Goal: Information Seeking & Learning: Learn about a topic

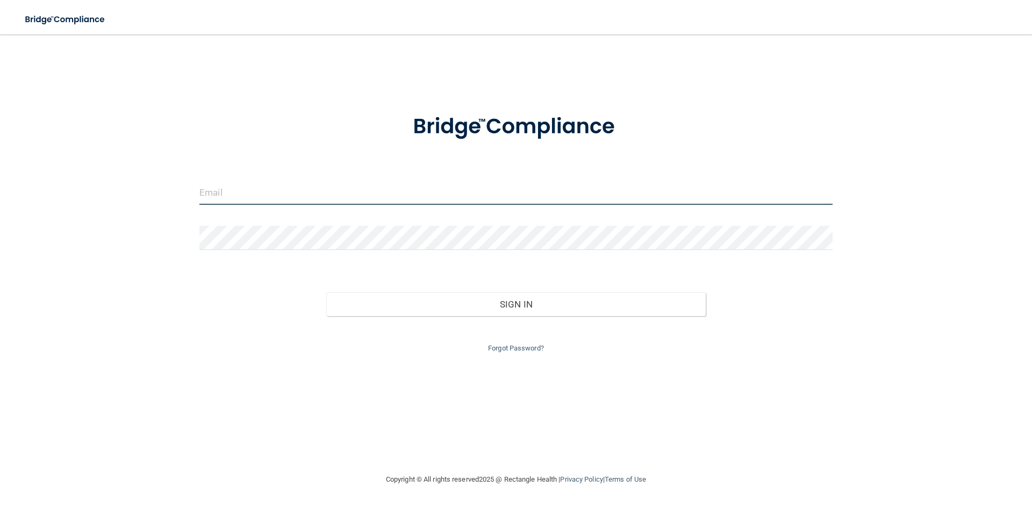
click at [359, 197] on input "email" at bounding box center [515, 193] width 633 height 24
type input "[EMAIL_ADDRESS][DOMAIN_NAME]"
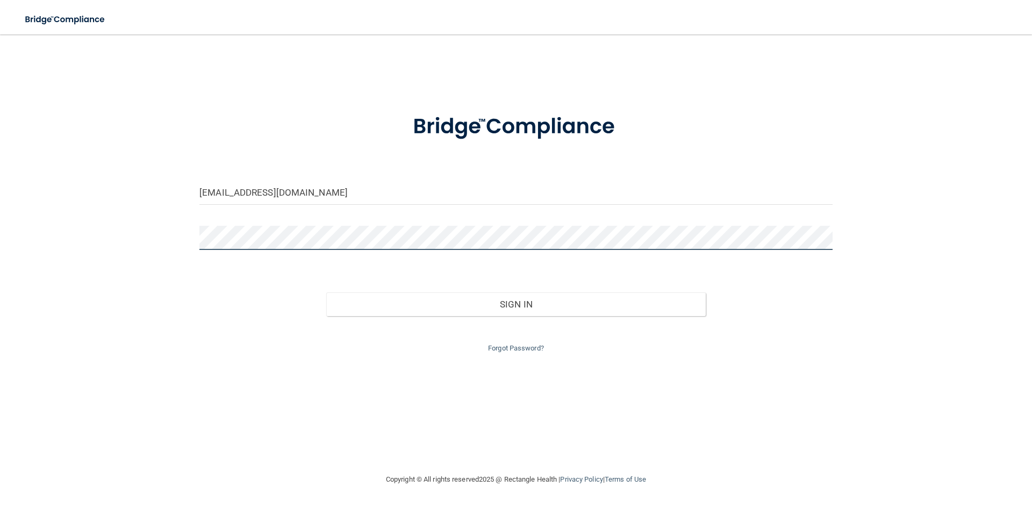
click at [326, 292] on button "Sign In" at bounding box center [516, 304] width 380 height 24
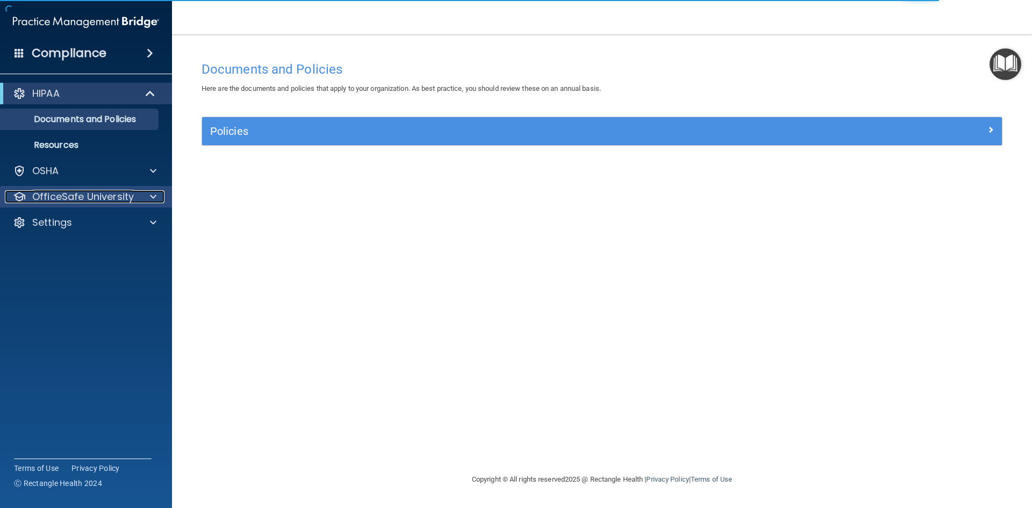
click at [124, 199] on p "OfficeSafe University" at bounding box center [83, 196] width 102 height 13
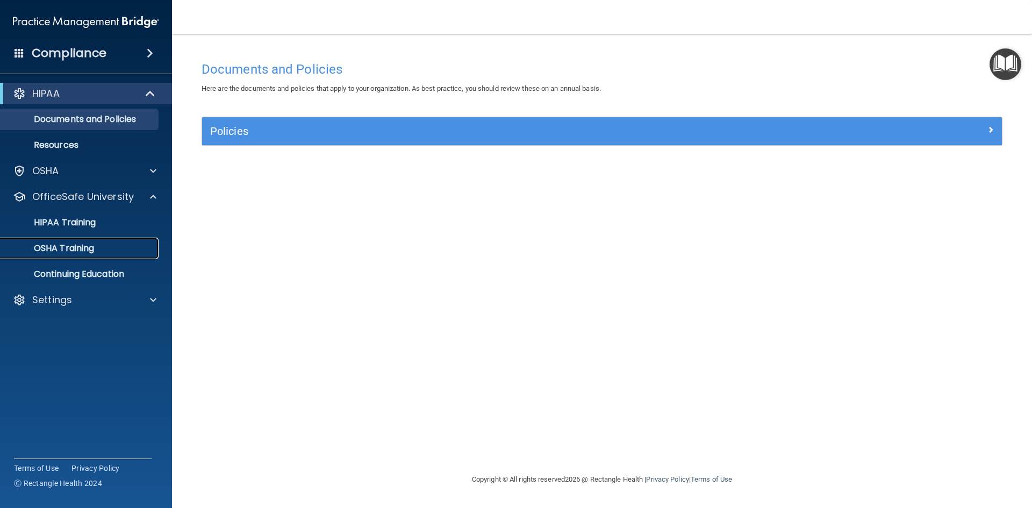
click at [96, 254] on link "OSHA Training" at bounding box center [73, 248] width 169 height 21
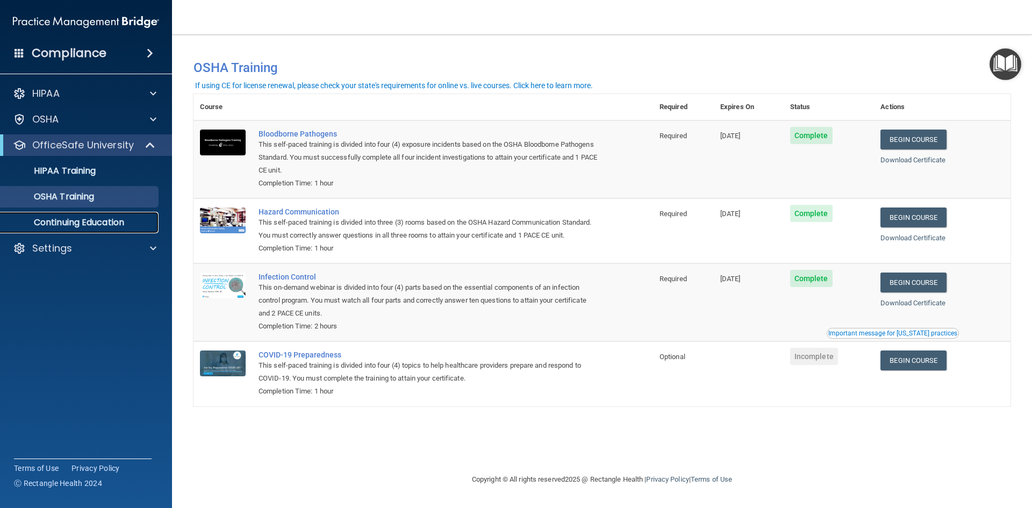
click at [103, 221] on p "Continuing Education" at bounding box center [80, 222] width 147 height 11
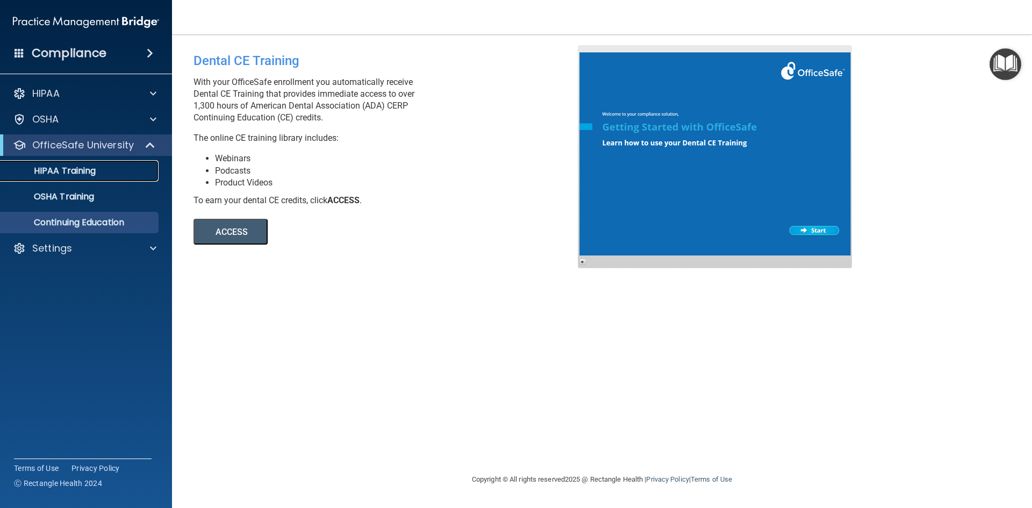
click at [91, 176] on p "HIPAA Training" at bounding box center [51, 171] width 89 height 11
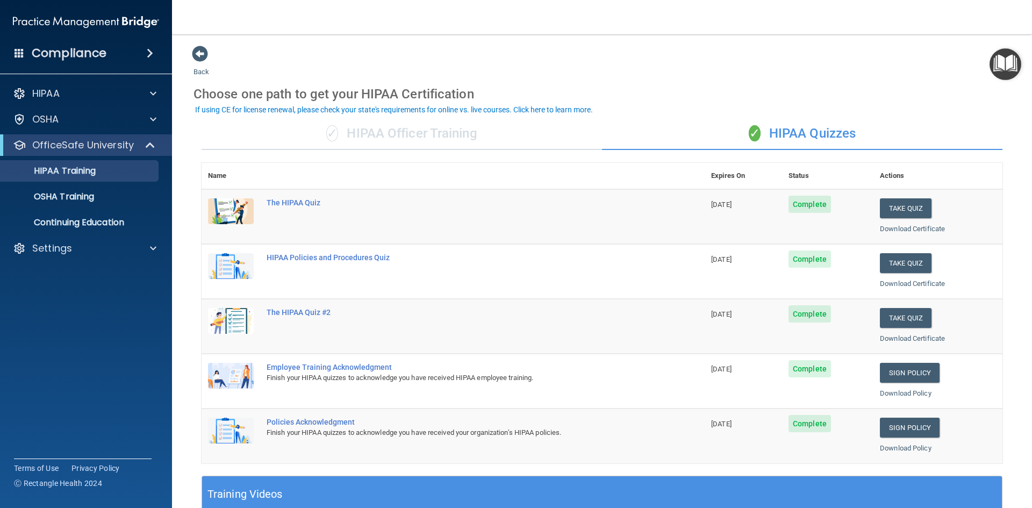
click at [389, 136] on div "✓ HIPAA Officer Training" at bounding box center [402, 134] width 400 height 32
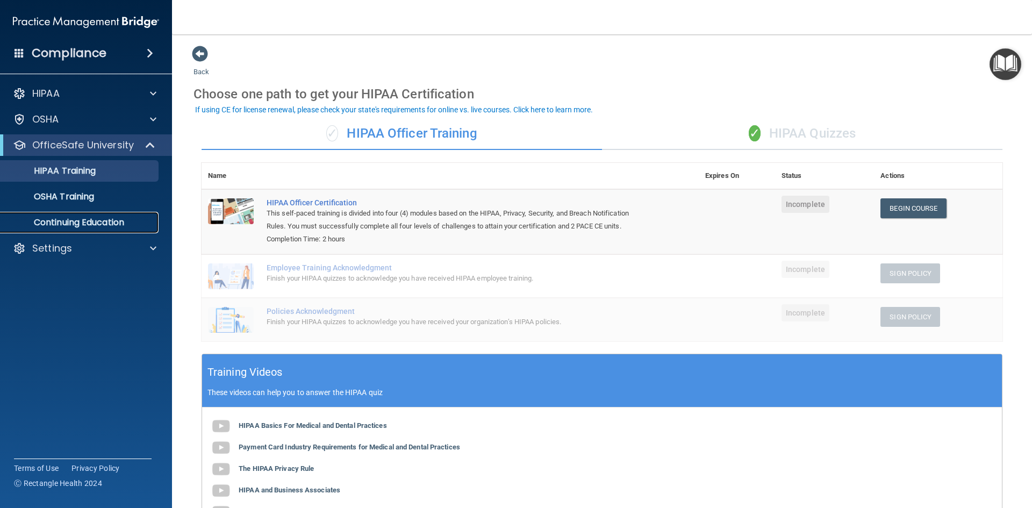
click at [88, 226] on p "Continuing Education" at bounding box center [80, 222] width 147 height 11
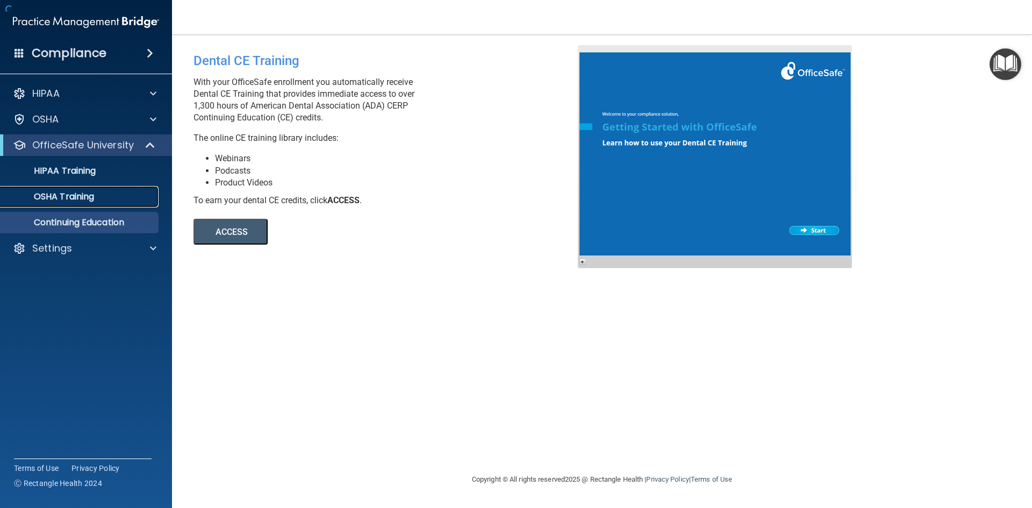
click at [83, 200] on p "OSHA Training" at bounding box center [50, 196] width 87 height 11
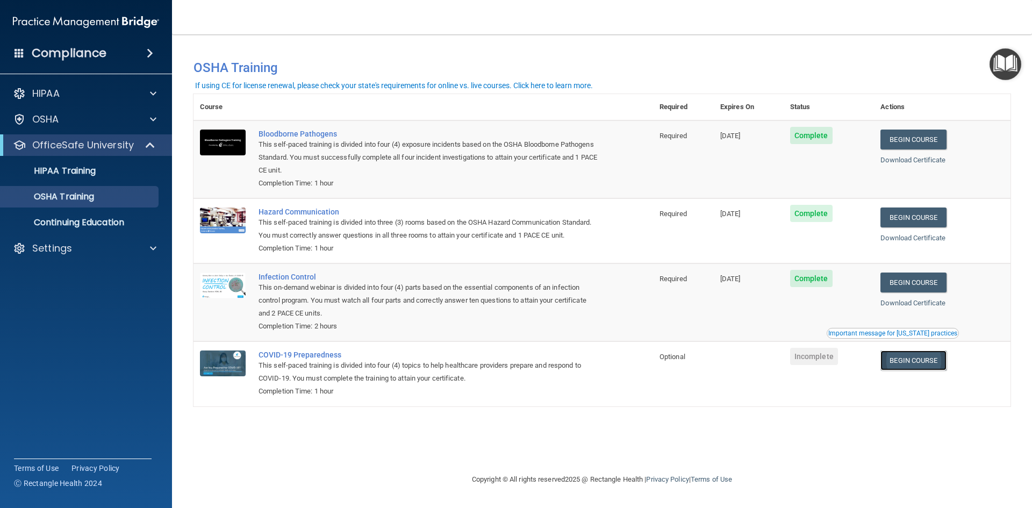
click at [913, 362] on link "Begin Course" at bounding box center [913, 360] width 66 height 20
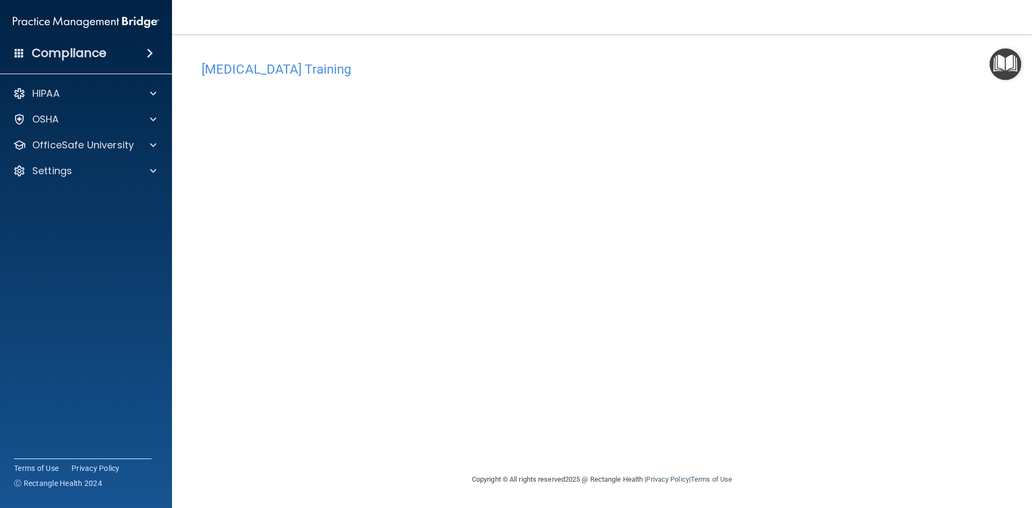
click at [867, 217] on div "[MEDICAL_DATA] Training This course doesn’t expire until . Are you sure you wan…" at bounding box center [601, 264] width 817 height 417
click at [872, 348] on div "COVID-19 Training This course doesn’t expire until . Are you sure you want to t…" at bounding box center [601, 264] width 817 height 417
click at [794, 376] on div "COVID-19 Training This course doesn’t expire until . Are you sure you want to t…" at bounding box center [601, 264] width 817 height 417
click at [123, 150] on p "OfficeSafe University" at bounding box center [83, 145] width 102 height 13
click at [103, 201] on div "OSHA Training" at bounding box center [80, 196] width 147 height 11
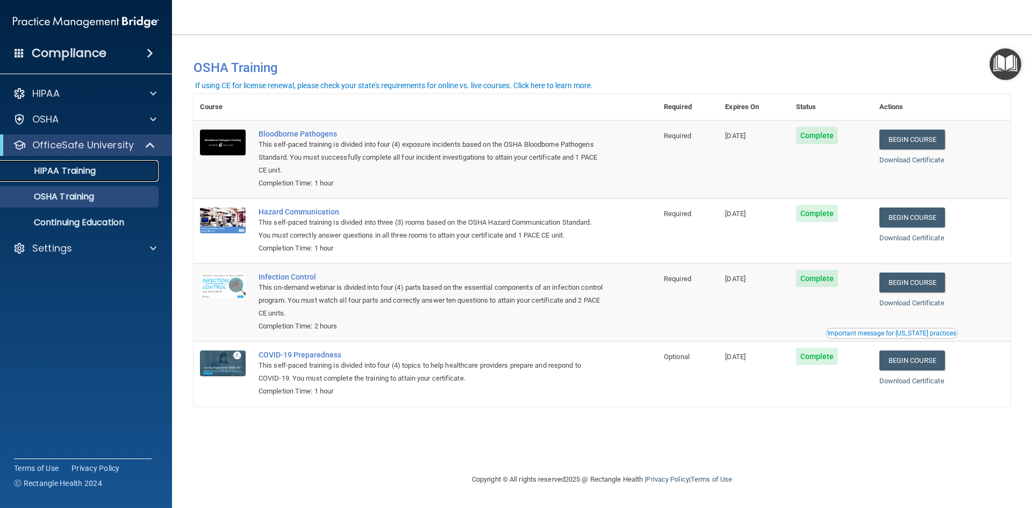
click at [63, 173] on p "HIPAA Training" at bounding box center [51, 171] width 89 height 11
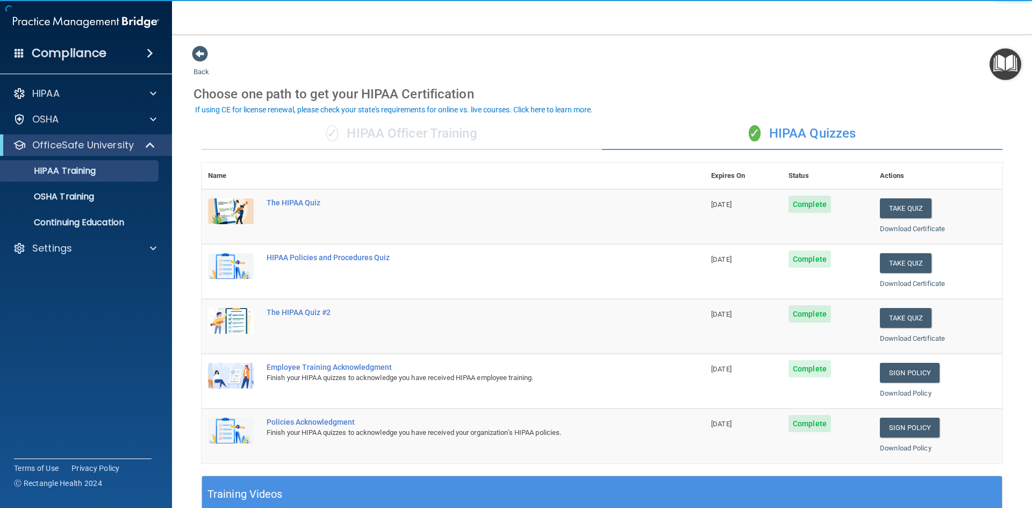
click at [396, 133] on div "✓ HIPAA Officer Training" at bounding box center [402, 134] width 400 height 32
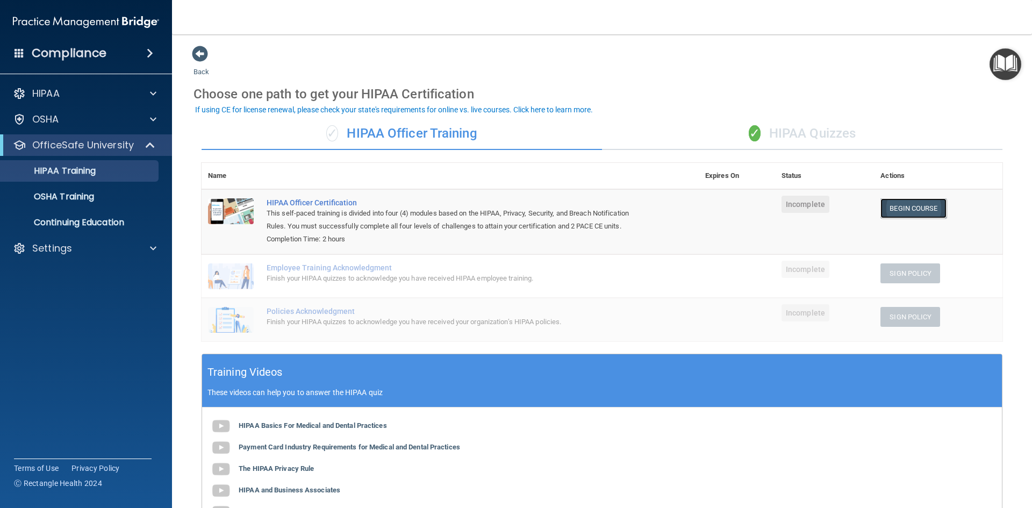
click at [887, 206] on link "Begin Course" at bounding box center [913, 208] width 66 height 20
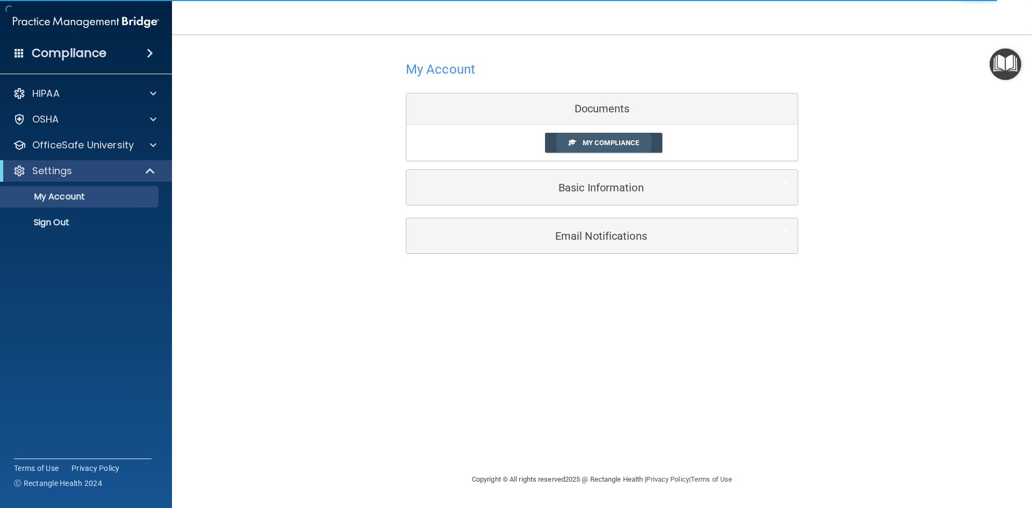
click at [613, 140] on span "My Compliance" at bounding box center [611, 143] width 56 height 8
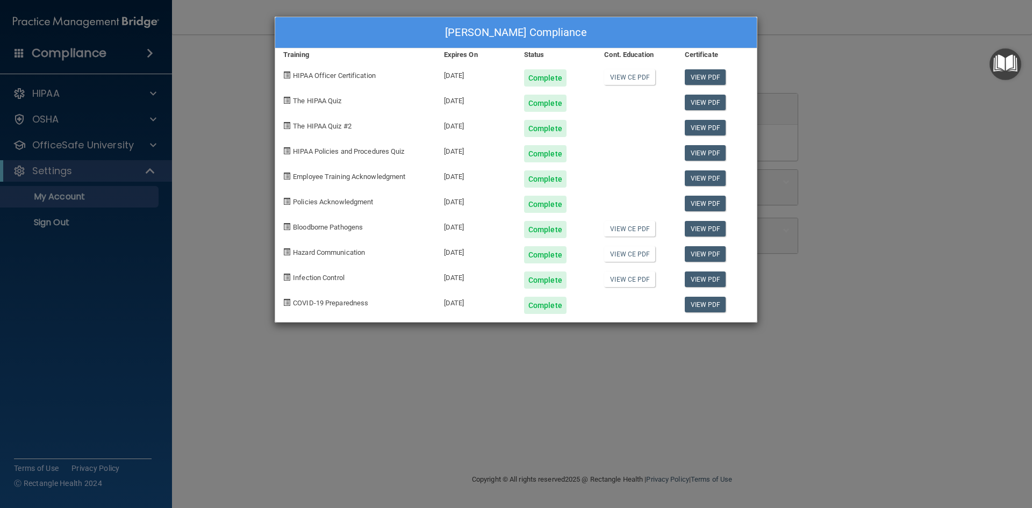
click at [206, 164] on div "Gaines Hammond's Compliance Training Expires On Status Cont. Education Certific…" at bounding box center [516, 254] width 1032 height 508
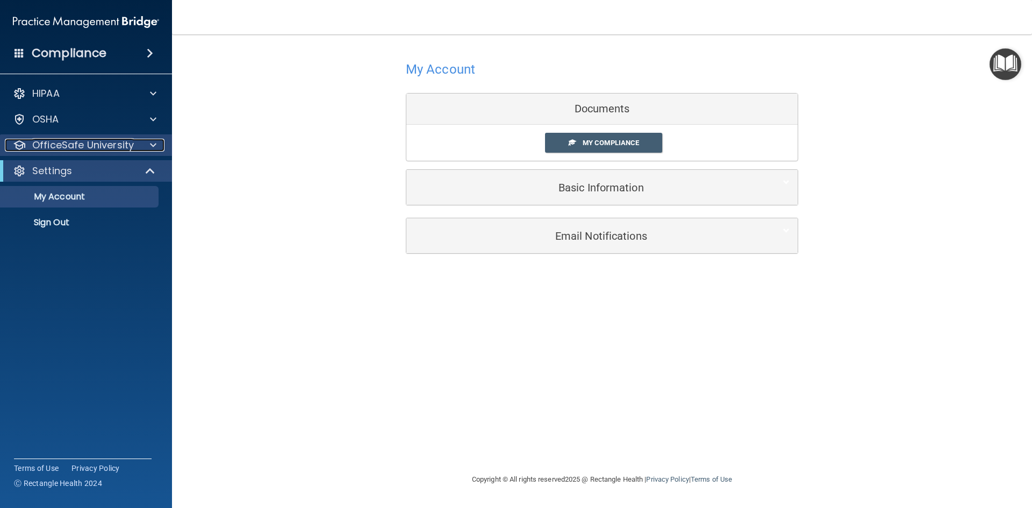
click at [99, 147] on p "OfficeSafe University" at bounding box center [83, 145] width 102 height 13
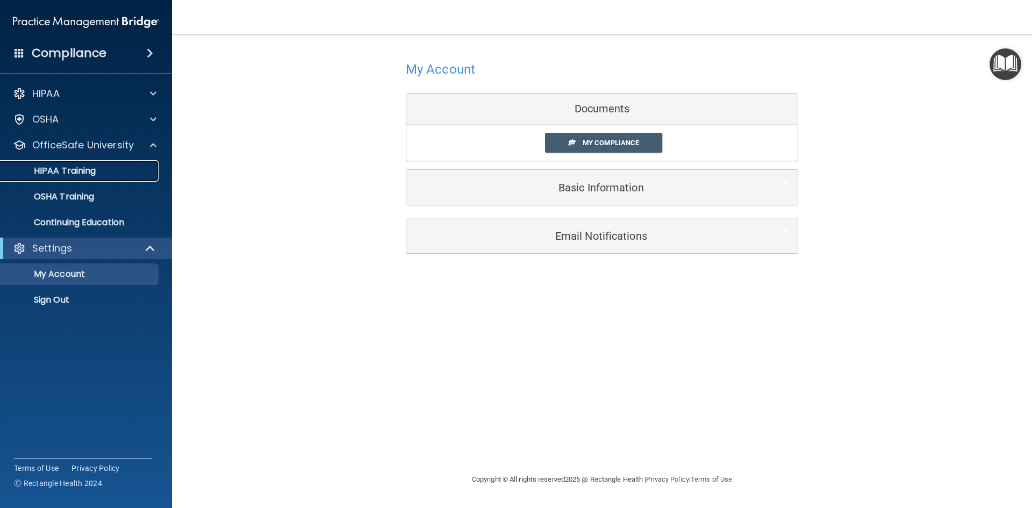
click at [80, 168] on p "HIPAA Training" at bounding box center [51, 171] width 89 height 11
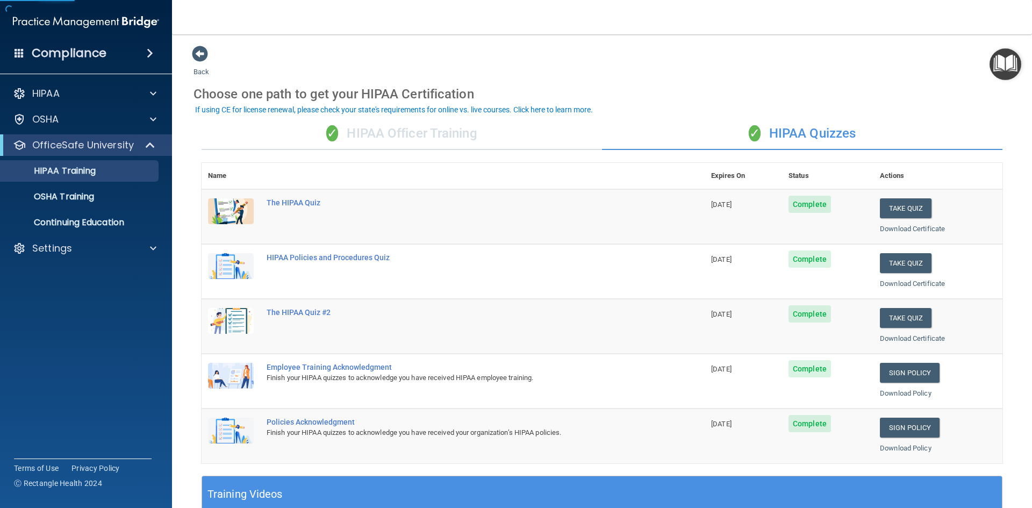
click at [514, 136] on div "✓ HIPAA Officer Training" at bounding box center [402, 134] width 400 height 32
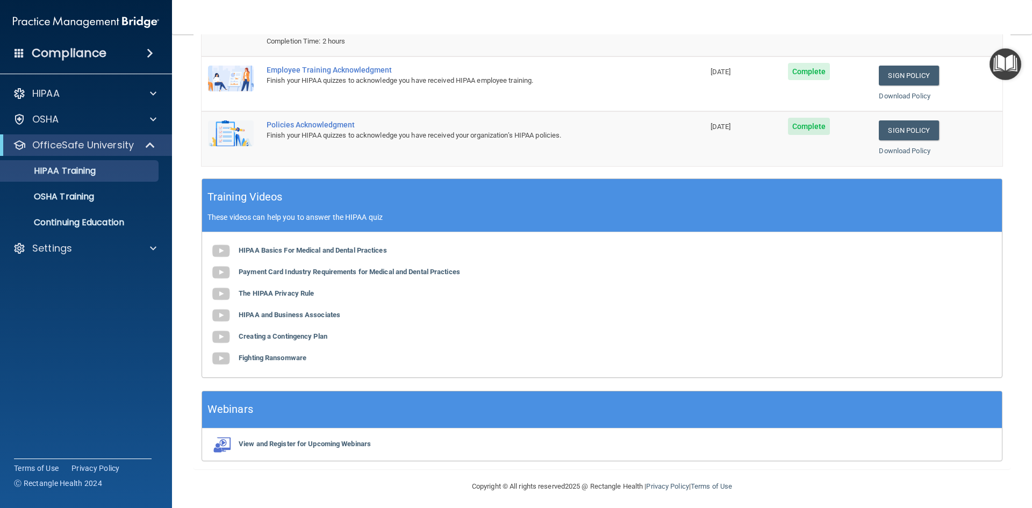
scroll to position [203, 0]
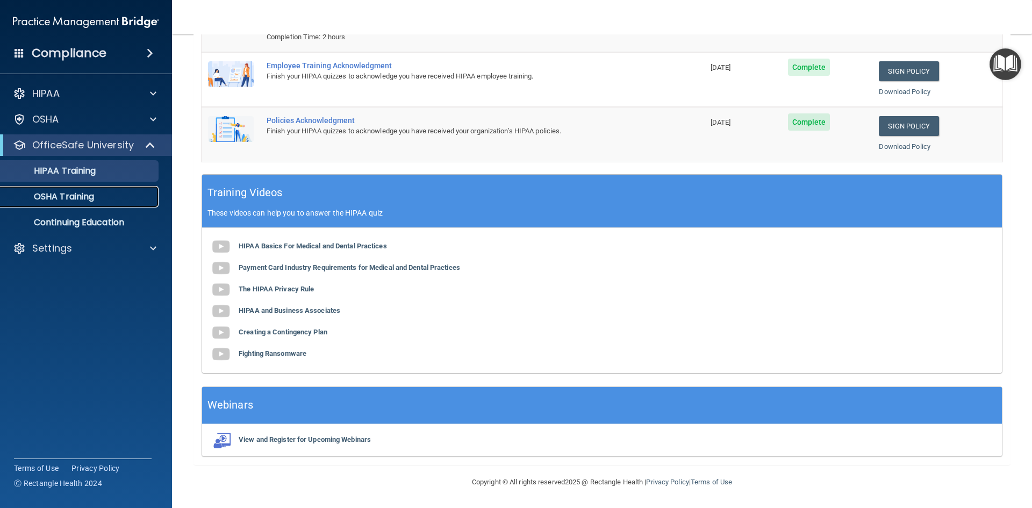
click at [97, 195] on div "OSHA Training" at bounding box center [80, 196] width 147 height 11
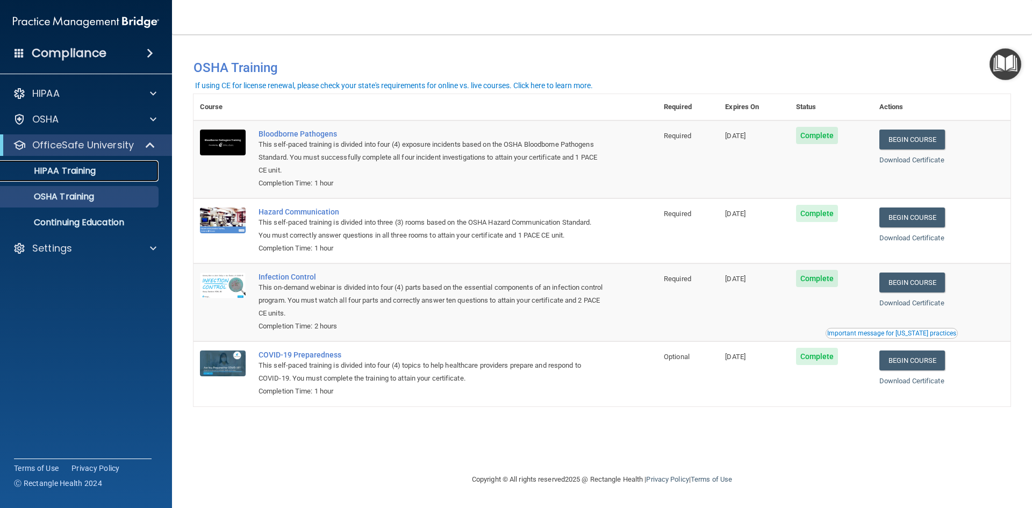
click at [61, 171] on p "HIPAA Training" at bounding box center [51, 171] width 89 height 11
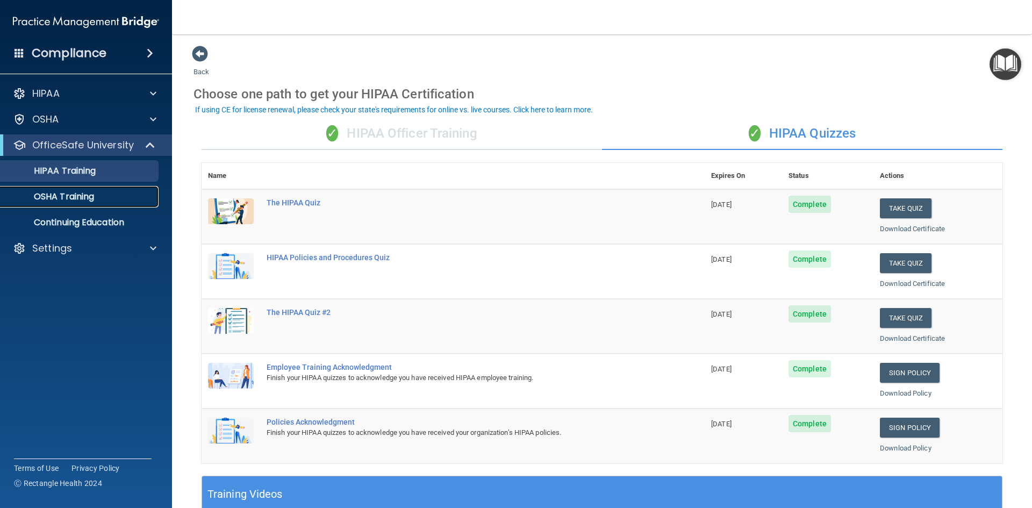
click at [84, 199] on p "OSHA Training" at bounding box center [50, 196] width 87 height 11
